Goal: Task Accomplishment & Management: Manage account settings

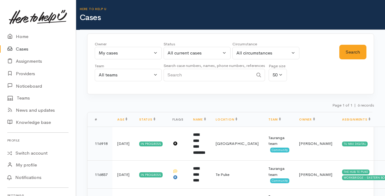
select select "205"
select select "Unresolved"
click at [21, 36] on link "Home" at bounding box center [38, 36] width 76 height 12
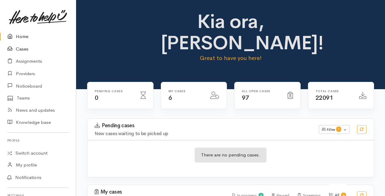
click at [23, 48] on link "Cases" at bounding box center [38, 49] width 76 height 12
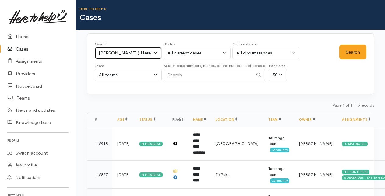
click at [156, 52] on button "[PERSON_NAME] ('Here to help u')" at bounding box center [128, 53] width 67 height 12
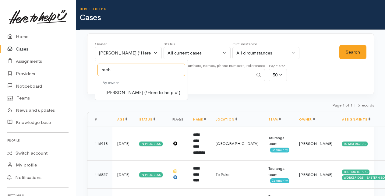
type input "rach"
click at [132, 91] on span "[PERSON_NAME] ('Here to help u')" at bounding box center [142, 92] width 75 height 7
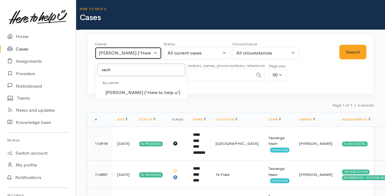
select select "1612"
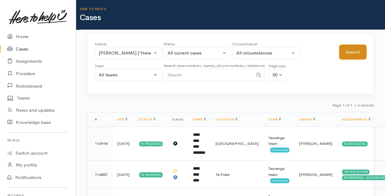
click at [358, 47] on button "Search" at bounding box center [352, 52] width 27 height 15
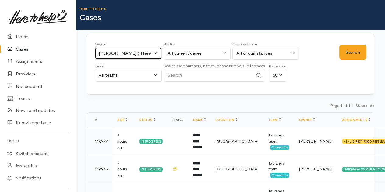
click at [156, 54] on button "Rachel Proctor ('Here to help u')" at bounding box center [128, 53] width 67 height 12
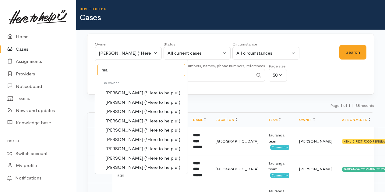
type input "ma"
drag, startPoint x: 121, startPoint y: 146, endPoint x: 210, endPoint y: 114, distance: 94.6
click at [124, 146] on span "Malia Stowers ('Here to help u')" at bounding box center [142, 148] width 75 height 7
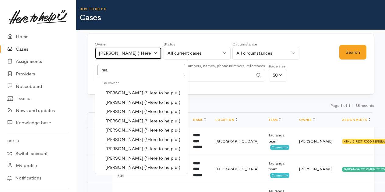
select select "1613"
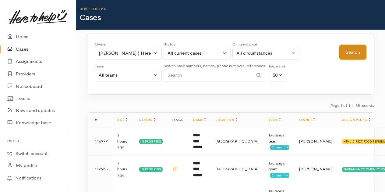
click at [353, 51] on button "Search" at bounding box center [352, 52] width 27 height 15
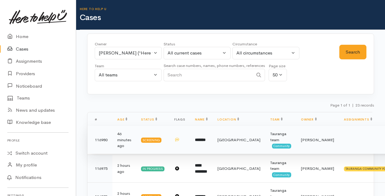
click at [201, 140] on b "*******" at bounding box center [200, 140] width 11 height 4
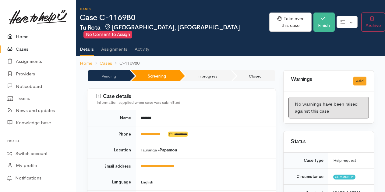
click at [25, 37] on link "Home" at bounding box center [38, 36] width 76 height 12
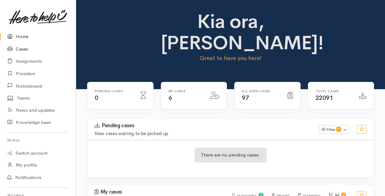
click at [21, 48] on link "Cases" at bounding box center [38, 49] width 76 height 12
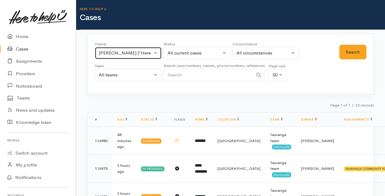
click at [154, 52] on button "Malia Stowers ('Here to help u')" at bounding box center [128, 53] width 67 height 12
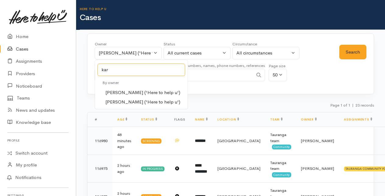
type input "kar"
click at [118, 91] on span "Karli Morris ('Here to help u')" at bounding box center [142, 92] width 75 height 7
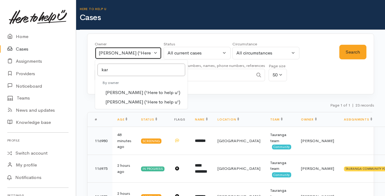
select select "435"
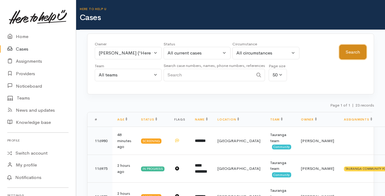
click at [347, 52] on button "Search" at bounding box center [352, 52] width 27 height 15
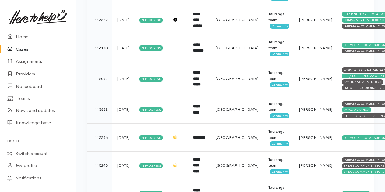
scroll to position [792, 0]
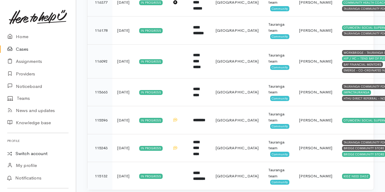
click at [21, 151] on link "Switch account" at bounding box center [38, 153] width 76 height 12
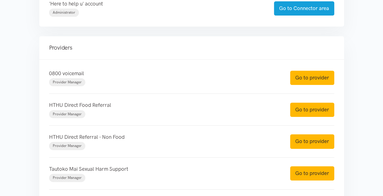
scroll to position [183, 0]
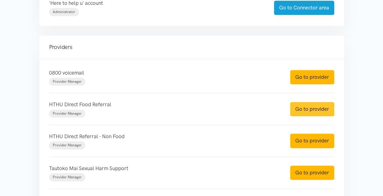
click at [311, 106] on link "Go to provider" at bounding box center [312, 109] width 44 height 14
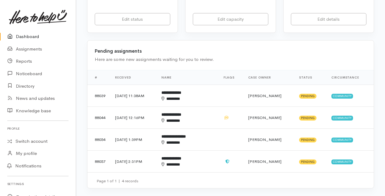
scroll to position [152, 0]
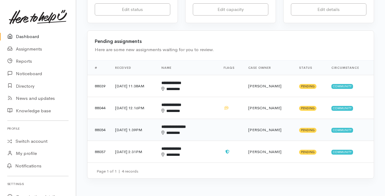
click at [193, 131] on div "********" at bounding box center [183, 133] width 42 height 6
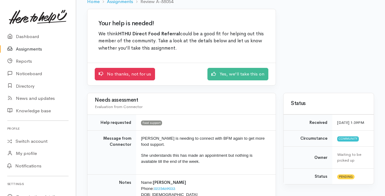
scroll to position [61, 0]
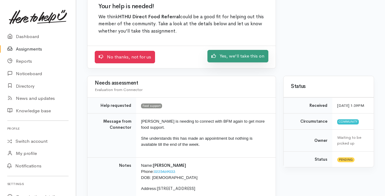
click at [243, 56] on link "Yes, we'll take this on" at bounding box center [238, 56] width 61 height 12
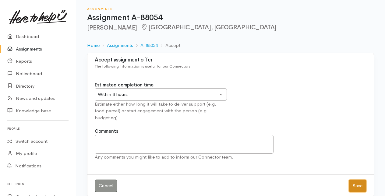
click at [361, 180] on button "Save" at bounding box center [358, 186] width 18 height 12
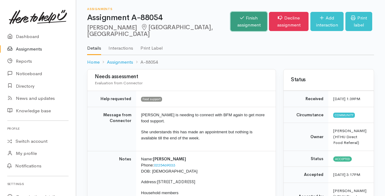
click at [231, 20] on link "Finish assignment" at bounding box center [249, 21] width 37 height 19
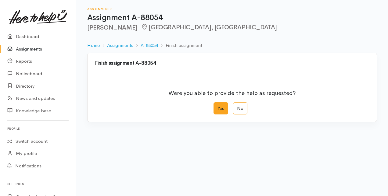
click at [223, 108] on label "Yes" at bounding box center [220, 108] width 15 height 12
click at [217, 106] on input "Yes" at bounding box center [215, 104] width 4 height 4
radio input "true"
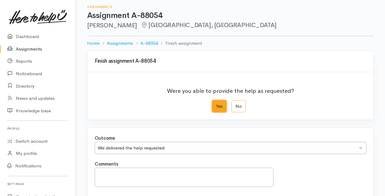
scroll to position [67, 0]
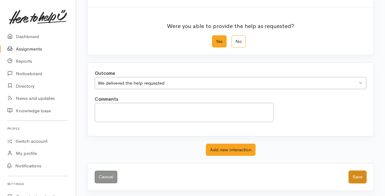
click at [360, 172] on button "Save" at bounding box center [358, 177] width 18 height 12
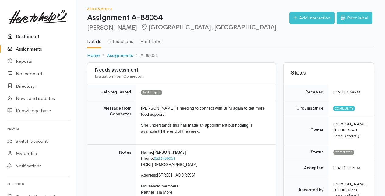
click at [26, 37] on link "Dashboard" at bounding box center [38, 36] width 76 height 12
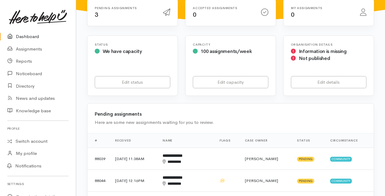
scroll to position [122, 0]
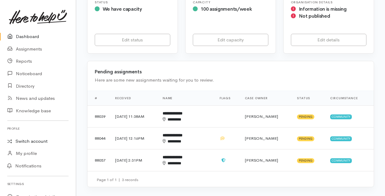
click at [25, 140] on link "Switch account" at bounding box center [38, 142] width 76 height 12
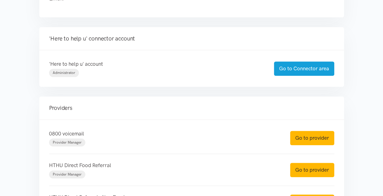
scroll to position [152, 0]
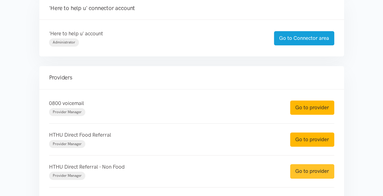
click at [312, 169] on link "Go to provider" at bounding box center [312, 171] width 44 height 14
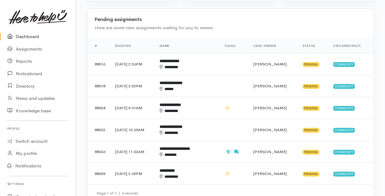
scroll to position [183, 0]
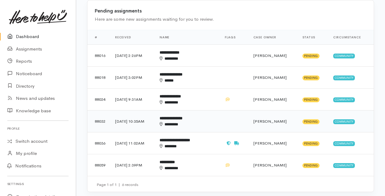
click at [189, 124] on div "********" at bounding box center [183, 125] width 47 height 6
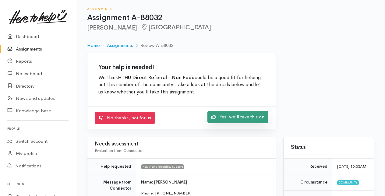
click at [243, 116] on link "Yes, we'll take this on" at bounding box center [238, 117] width 61 height 12
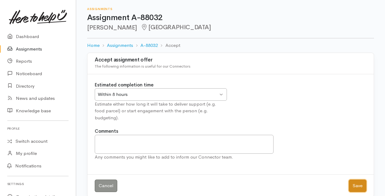
click at [363, 180] on button "Save" at bounding box center [358, 186] width 18 height 12
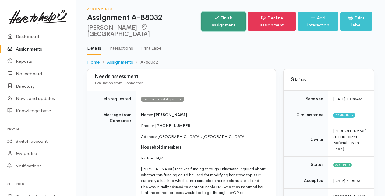
click at [210, 17] on link "Finish assignment" at bounding box center [223, 21] width 45 height 19
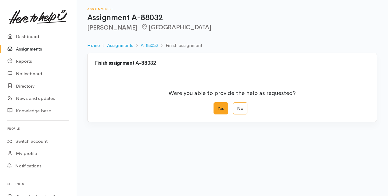
click at [219, 111] on label "Yes" at bounding box center [220, 108] width 15 height 12
click at [217, 106] on input "Yes" at bounding box center [215, 104] width 4 height 4
radio input "true"
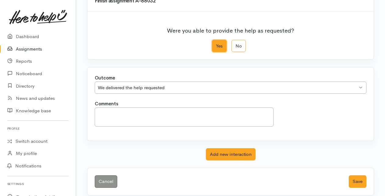
scroll to position [67, 0]
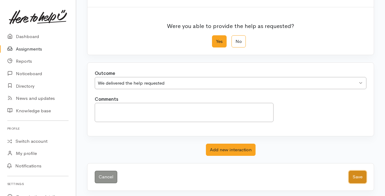
click at [357, 176] on button "Save" at bounding box center [358, 177] width 18 height 12
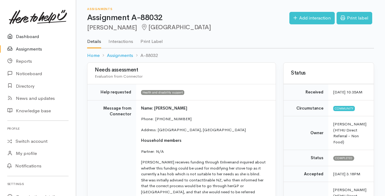
click at [22, 37] on link "Dashboard" at bounding box center [38, 36] width 76 height 12
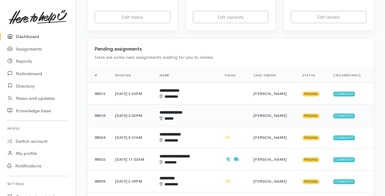
scroll to position [152, 0]
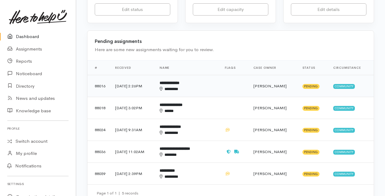
click at [187, 86] on div "********" at bounding box center [183, 89] width 47 height 6
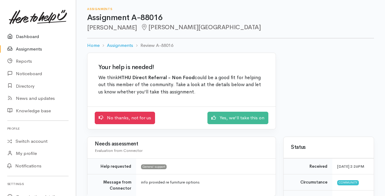
click at [29, 37] on link "Dashboard" at bounding box center [38, 36] width 76 height 12
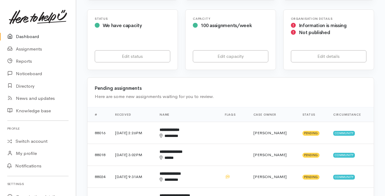
scroll to position [122, 0]
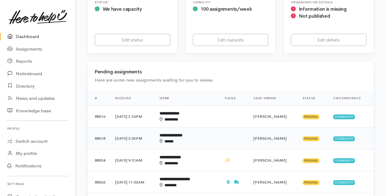
click at [183, 137] on b "**********" at bounding box center [171, 135] width 23 height 4
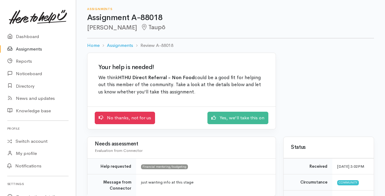
scroll to position [61, 0]
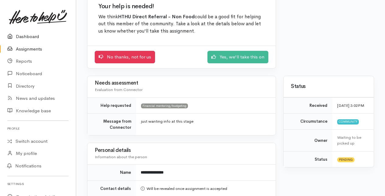
click at [26, 37] on link "Dashboard" at bounding box center [38, 36] width 76 height 12
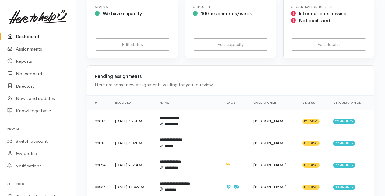
scroll to position [152, 0]
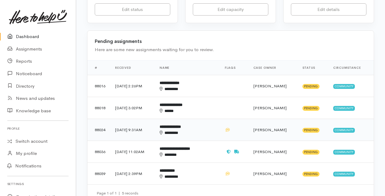
click at [181, 126] on b "**********" at bounding box center [170, 127] width 21 height 4
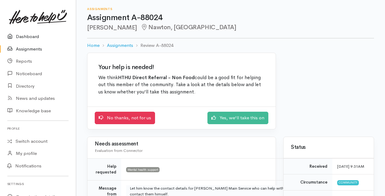
click at [27, 37] on link "Dashboard" at bounding box center [38, 36] width 76 height 12
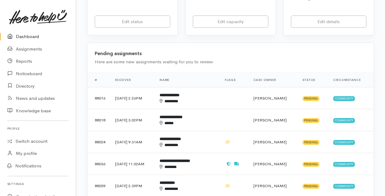
scroll to position [152, 0]
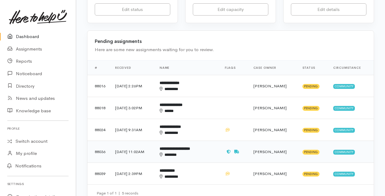
click at [190, 152] on div "*******" at bounding box center [183, 155] width 47 height 6
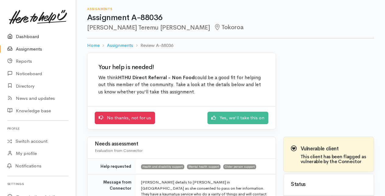
click at [25, 36] on link "Dashboard" at bounding box center [38, 36] width 76 height 12
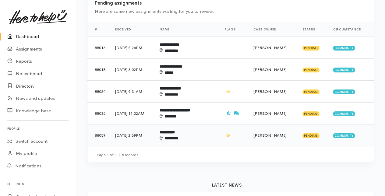
scroll to position [213, 0]
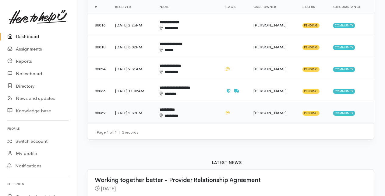
click at [175, 111] on b "**********" at bounding box center [167, 110] width 15 height 4
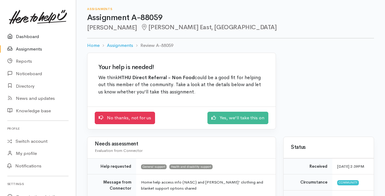
click at [28, 38] on link "Dashboard" at bounding box center [38, 36] width 76 height 12
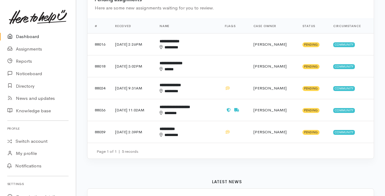
scroll to position [213, 0]
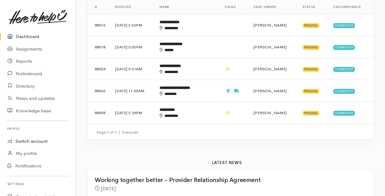
click at [27, 142] on link "Switch account" at bounding box center [38, 142] width 76 height 12
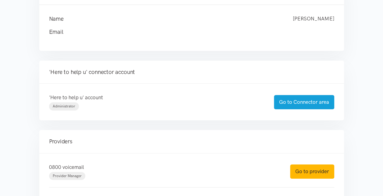
scroll to position [91, 0]
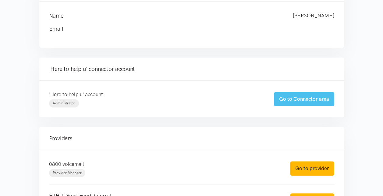
click at [283, 101] on link "Go to Connector area" at bounding box center [304, 99] width 60 height 14
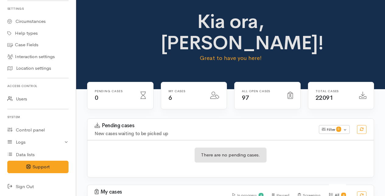
scroll to position [187, 0]
click at [12, 186] on icon at bounding box center [11, 187] width 9 height 8
